Goal: Task Accomplishment & Management: Use online tool/utility

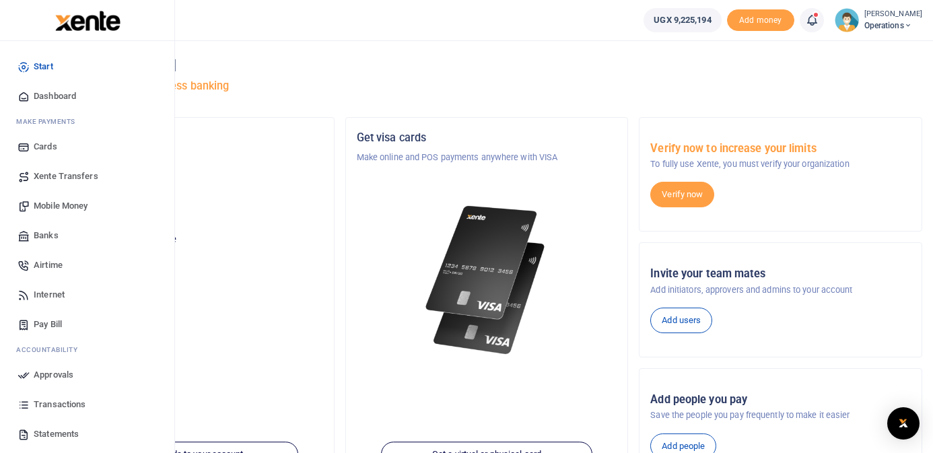
click at [65, 204] on span "Mobile Money" at bounding box center [61, 205] width 54 height 13
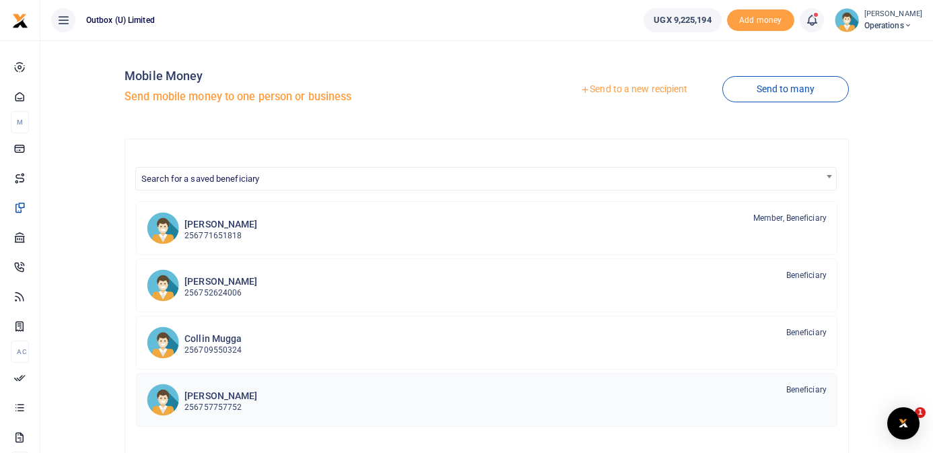
click at [238, 399] on h6 "Thomas Kawoya" at bounding box center [220, 395] width 73 height 11
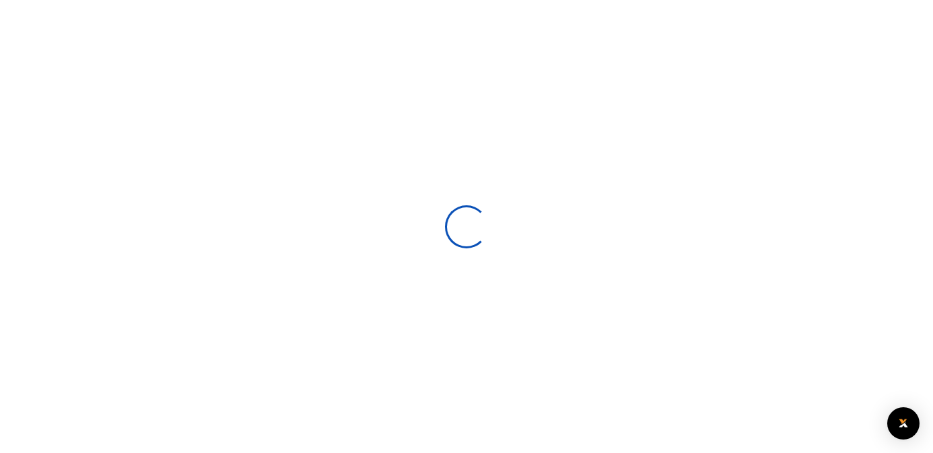
select select
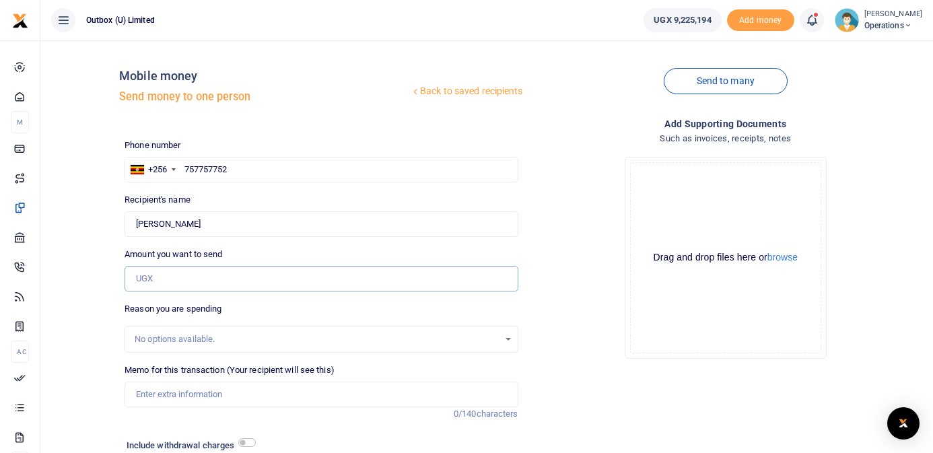
click at [213, 279] on input "Amount you want to send" at bounding box center [321, 279] width 393 height 26
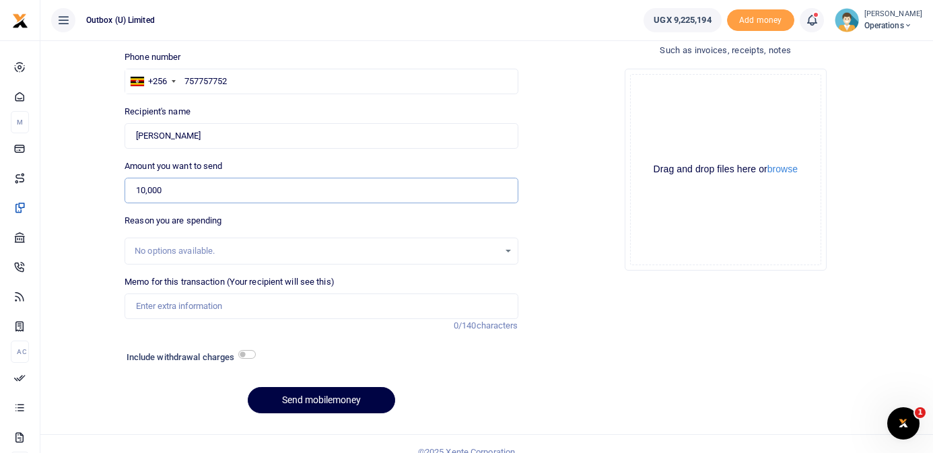
scroll to position [104, 0]
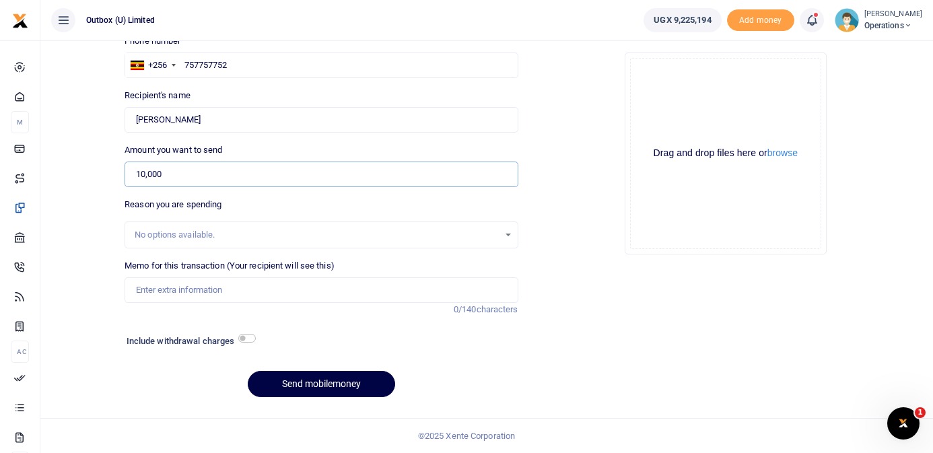
type input "10,000"
click at [249, 336] on input "checkbox" at bounding box center [246, 338] width 17 height 9
checkbox input "true"
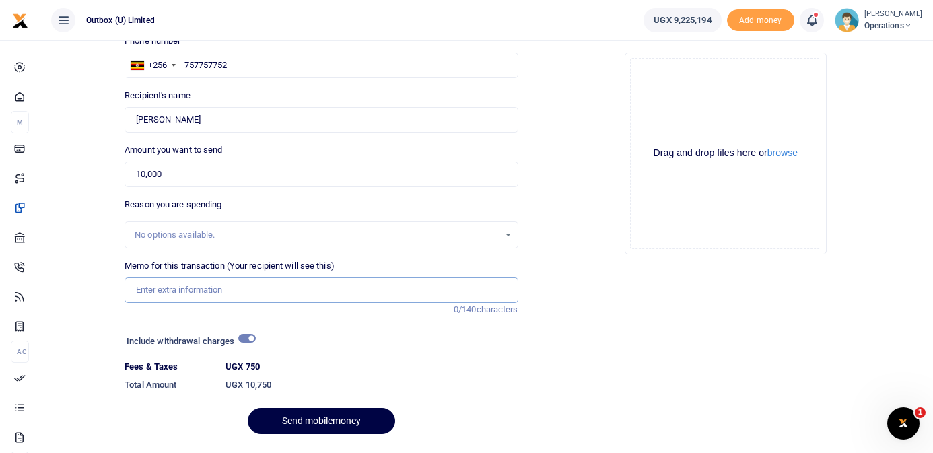
click at [203, 283] on input "Memo for this transaction (Your recipient will see this)" at bounding box center [321, 290] width 393 height 26
click at [279, 289] on input "Hi Innovator being transport fees for letters from NSSF" at bounding box center [321, 290] width 393 height 26
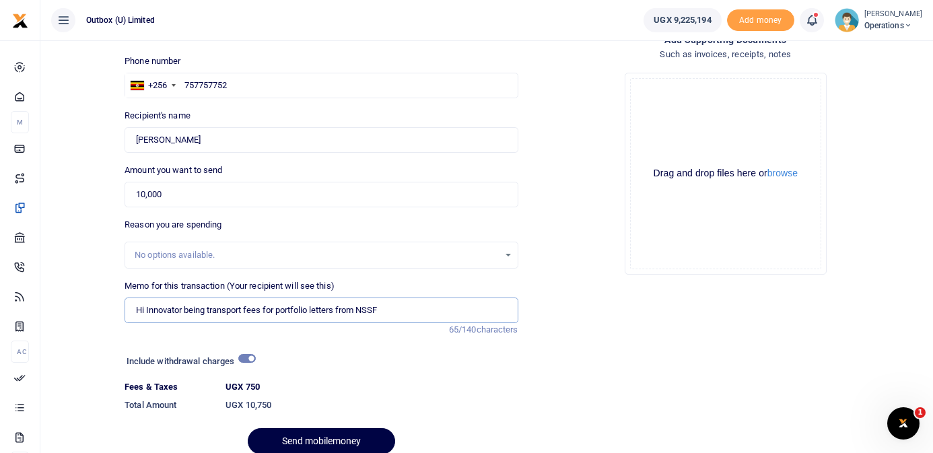
scroll to position [141, 0]
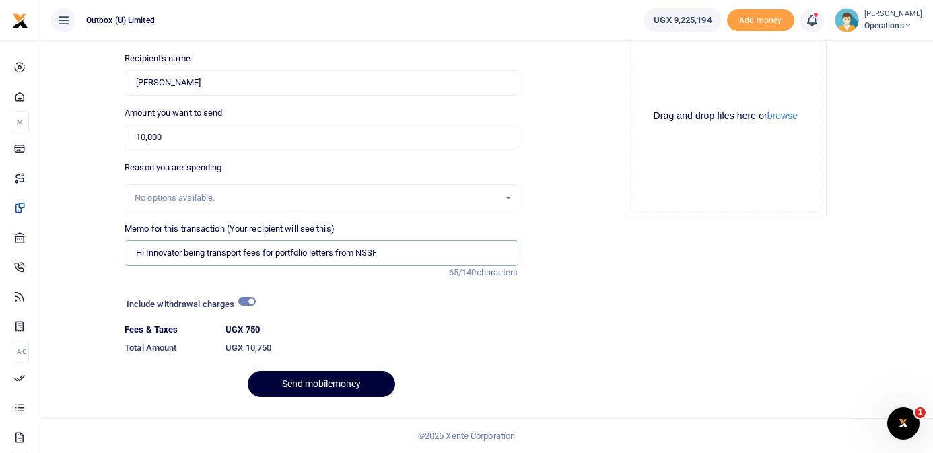
type input "Hi Innovator being transport fees for portfolio letters from NSSF"
click at [345, 389] on button "Send mobilemoney" at bounding box center [321, 384] width 147 height 26
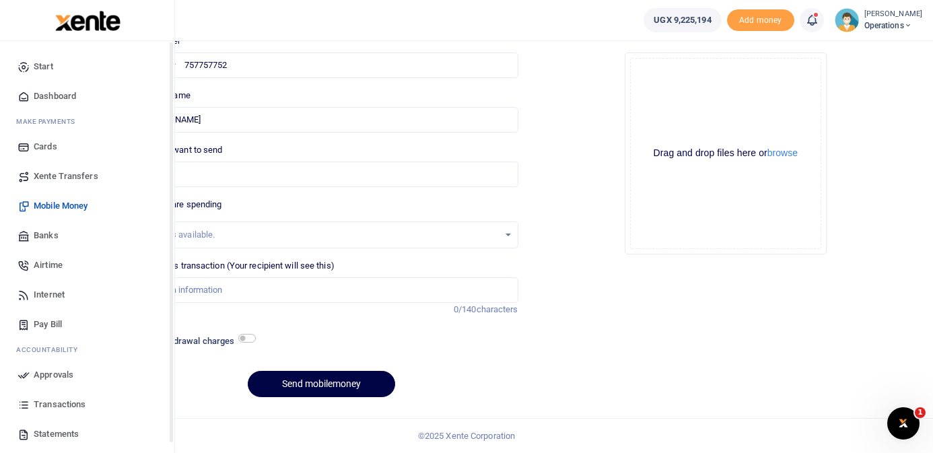
click at [28, 96] on icon at bounding box center [23, 96] width 12 height 12
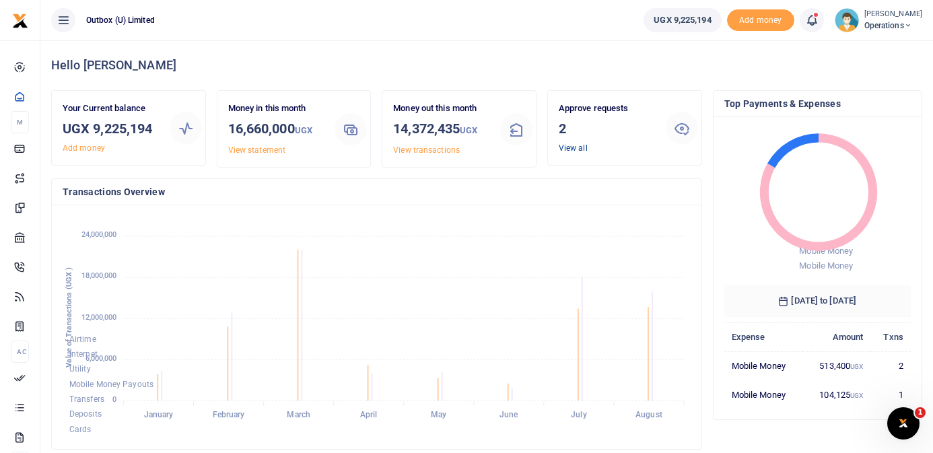
click at [583, 149] on link "View all" at bounding box center [573, 147] width 29 height 9
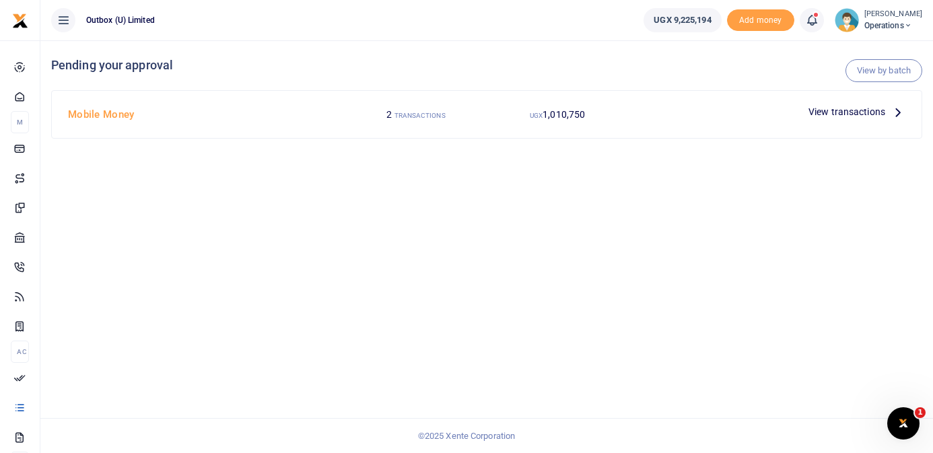
click at [874, 112] on span "View transactions" at bounding box center [846, 111] width 77 height 15
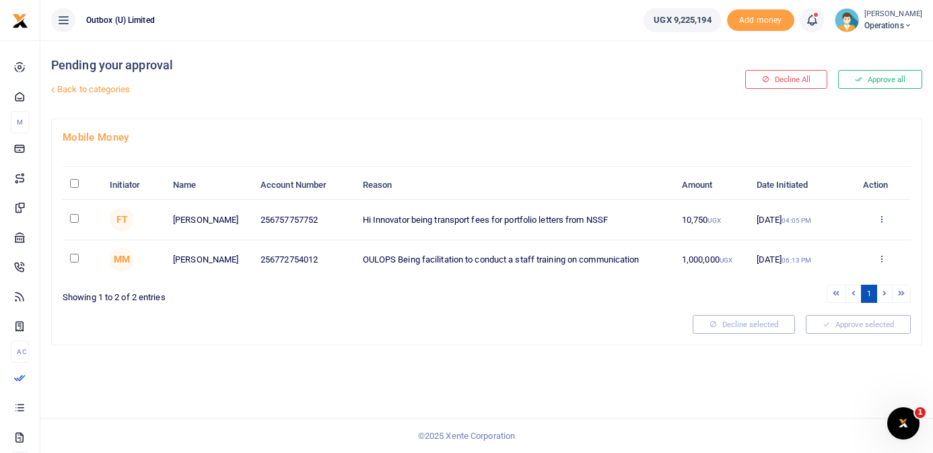
click at [880, 216] on icon at bounding box center [881, 218] width 9 height 9
click at [833, 247] on link "Approve" at bounding box center [832, 241] width 106 height 19
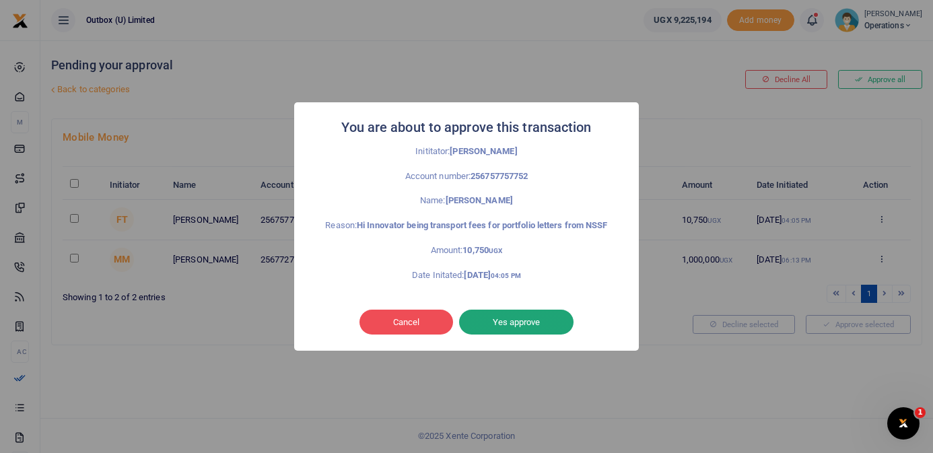
click at [538, 332] on button "Yes approve" at bounding box center [516, 323] width 114 height 26
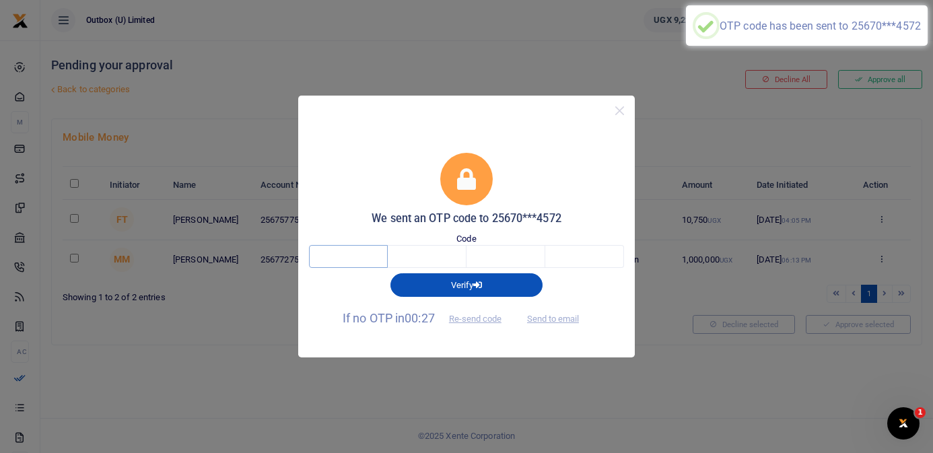
click at [376, 258] on input "text" at bounding box center [348, 256] width 79 height 23
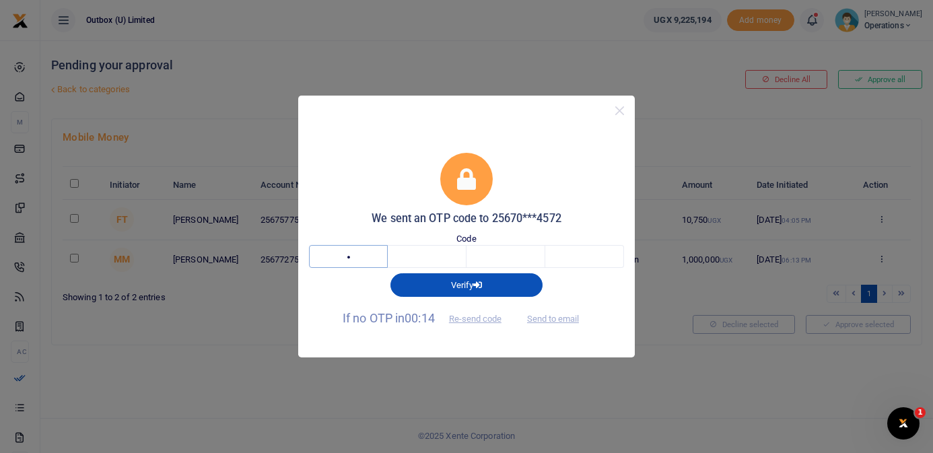
type input "8"
type input "1"
type input "3"
type input "7"
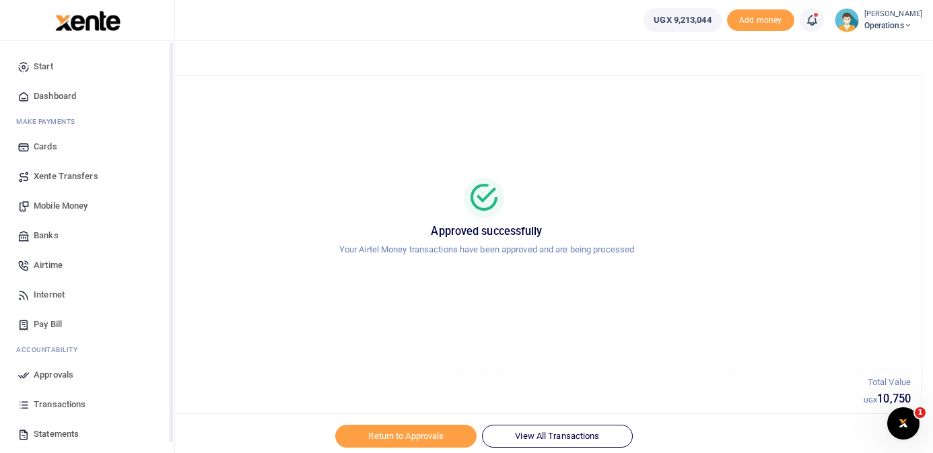
click at [48, 96] on span "Dashboard" at bounding box center [55, 96] width 42 height 13
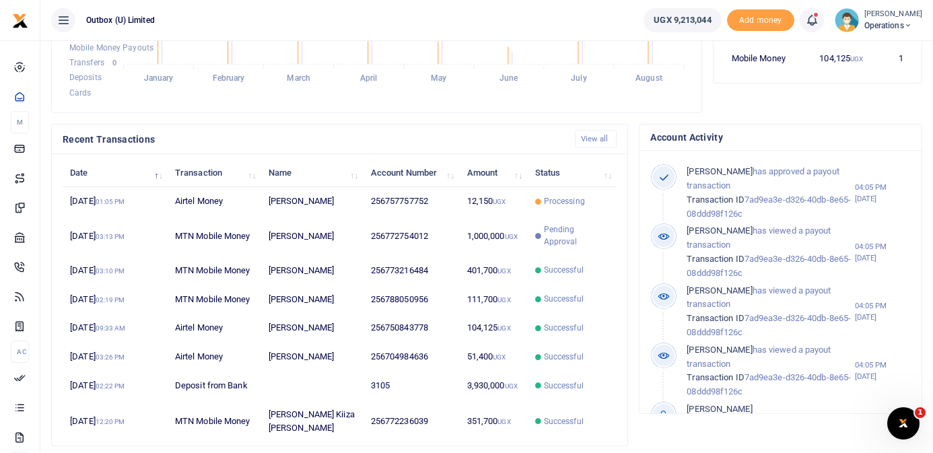
scroll to position [339, 0]
